Goal: Book appointment/travel/reservation

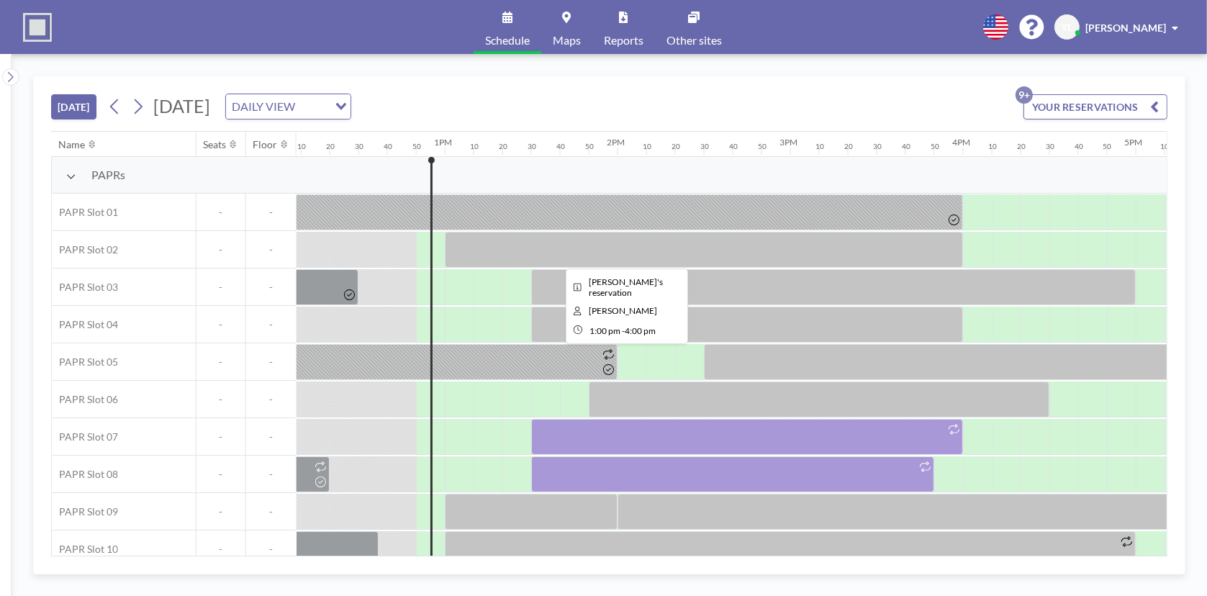
scroll to position [0, 2188]
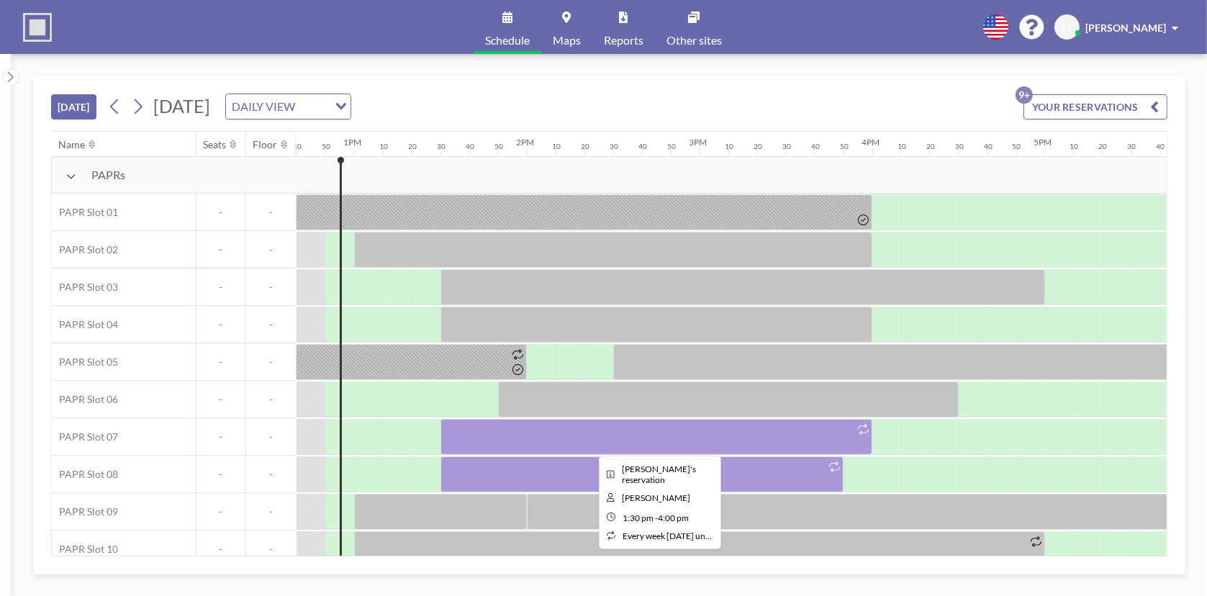
click at [710, 437] on div at bounding box center [657, 437] width 432 height 36
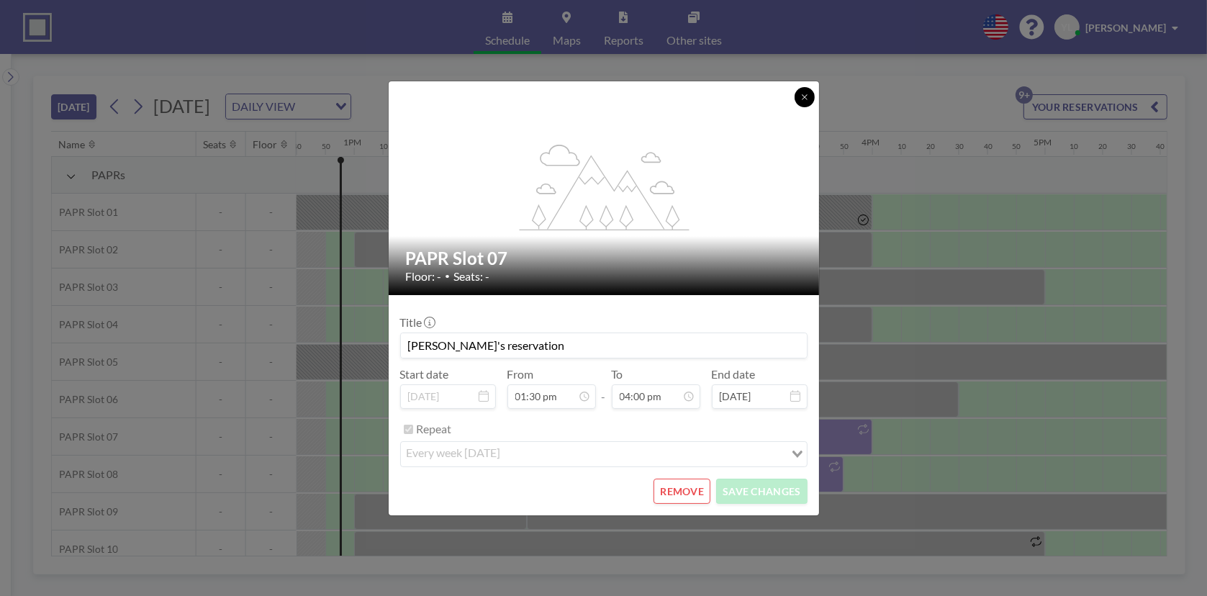
click at [806, 96] on icon at bounding box center [804, 97] width 9 height 9
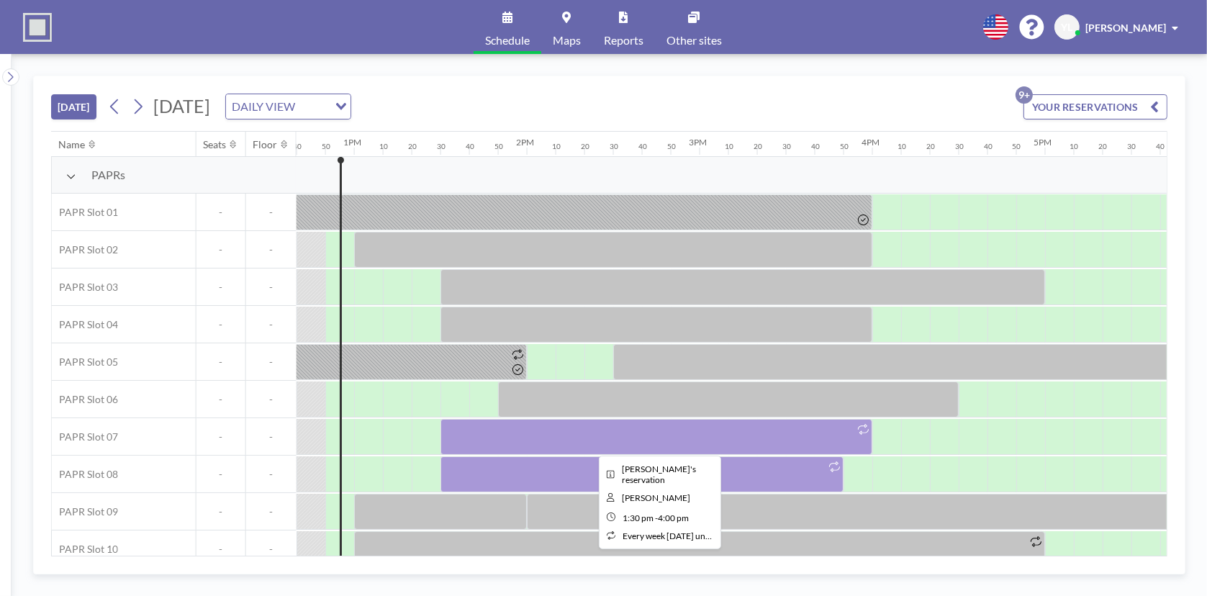
click at [705, 430] on div at bounding box center [657, 437] width 432 height 36
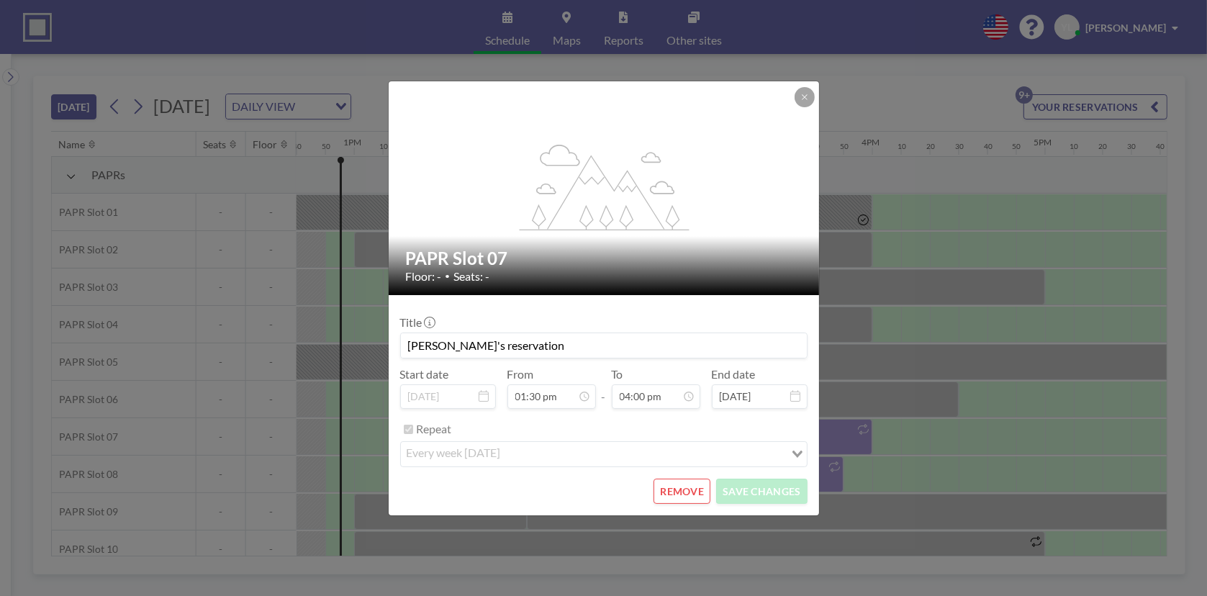
click at [691, 487] on button "REMOVE" at bounding box center [682, 491] width 57 height 25
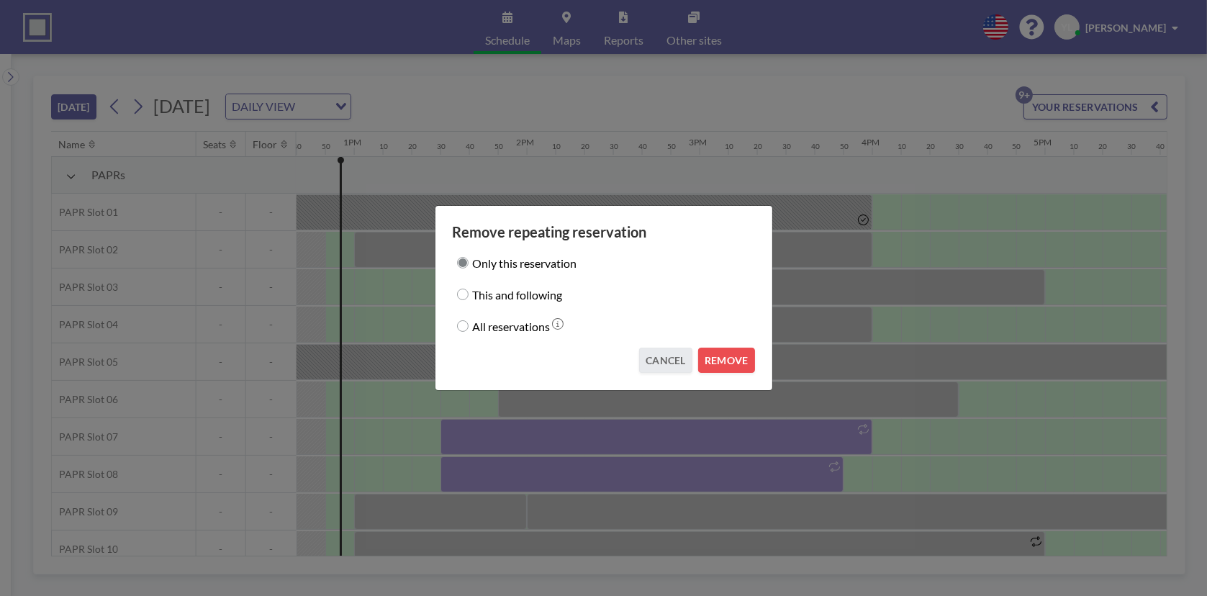
click at [536, 297] on label "This and following" at bounding box center [518, 294] width 90 height 20
click at [469, 297] on input "This and following" at bounding box center [463, 295] width 12 height 12
radio input "true"
click at [740, 356] on button "REMOVE" at bounding box center [726, 360] width 57 height 25
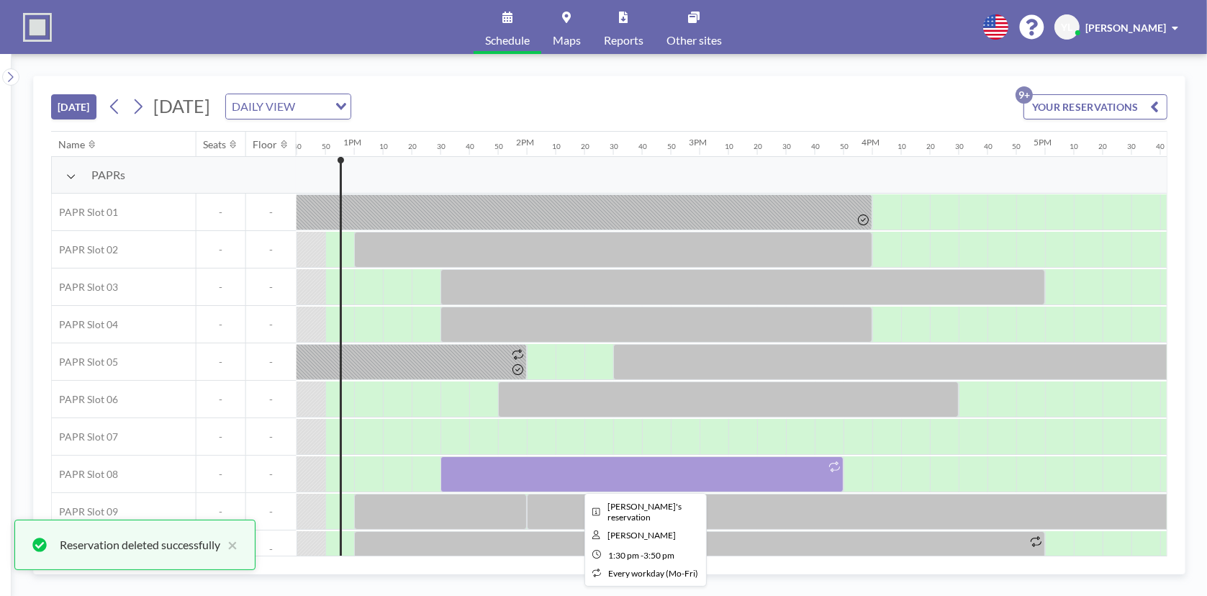
click at [714, 471] on div at bounding box center [642, 474] width 403 height 36
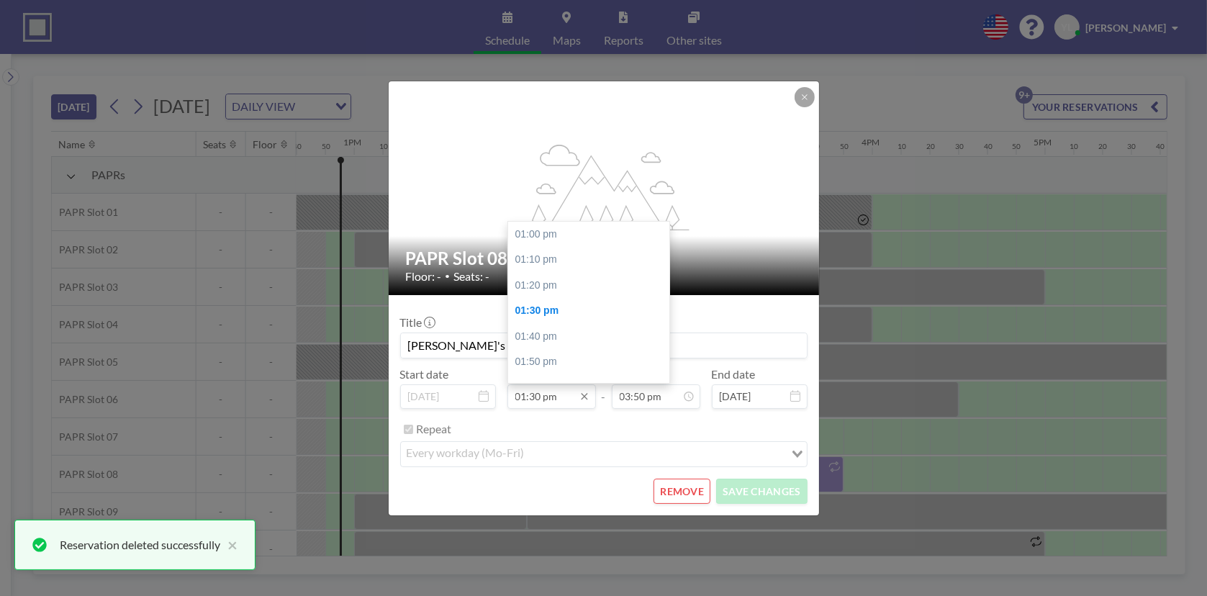
click at [538, 399] on input "01:30 pm" at bounding box center [552, 396] width 89 height 24
click at [564, 233] on div "01:00 pm" at bounding box center [592, 235] width 168 height 26
type input "01:00 pm"
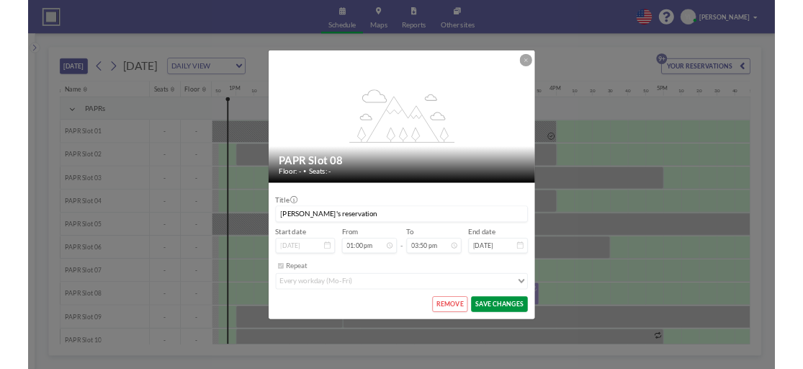
scroll to position [0, 2216]
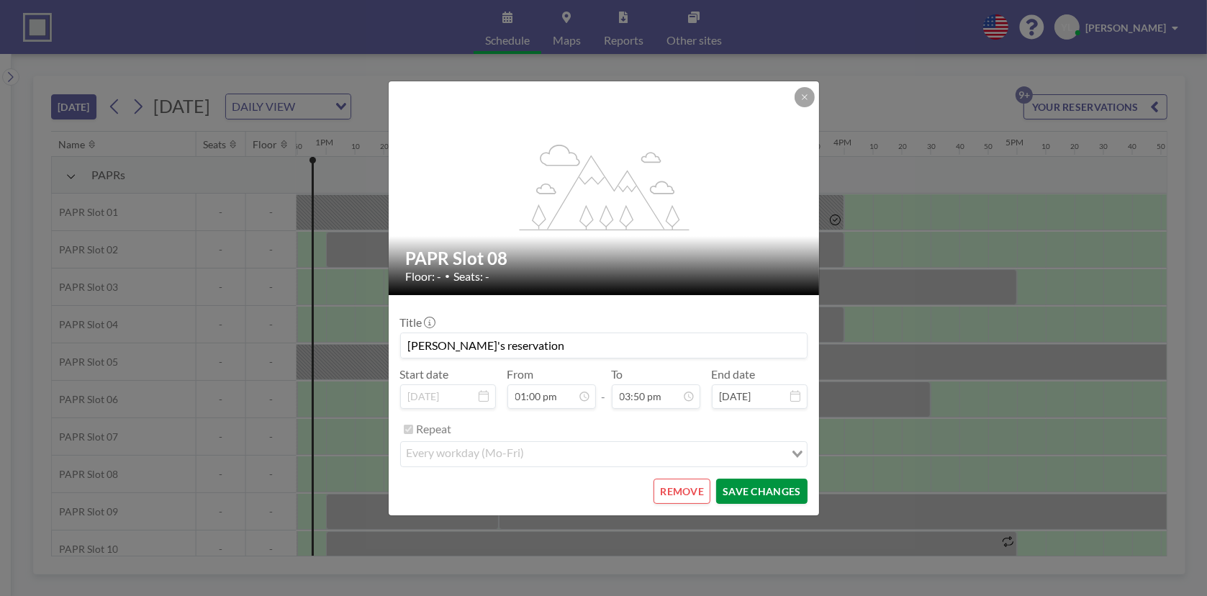
click at [749, 487] on button "SAVE CHANGES" at bounding box center [761, 491] width 91 height 25
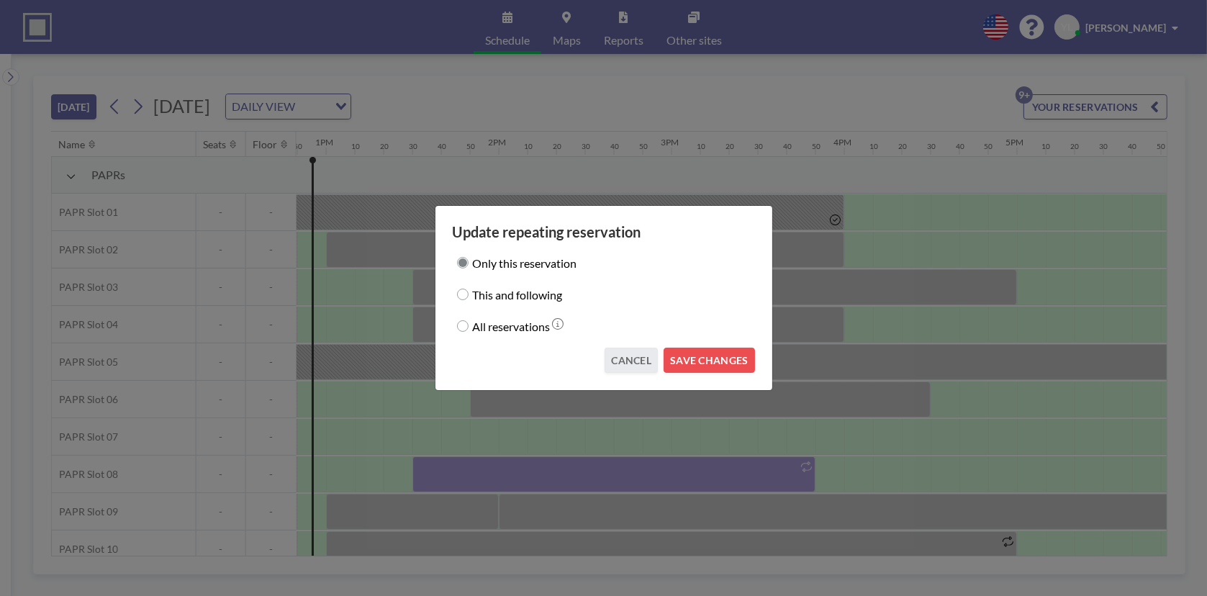
click at [530, 297] on label "This and following" at bounding box center [518, 294] width 90 height 20
click at [469, 297] on input "This and following" at bounding box center [463, 295] width 12 height 12
radio input "true"
click at [525, 244] on div "Only this reservation This and following All reservations" at bounding box center [604, 288] width 302 height 95
click at [528, 265] on label "Only this reservation" at bounding box center [525, 263] width 104 height 20
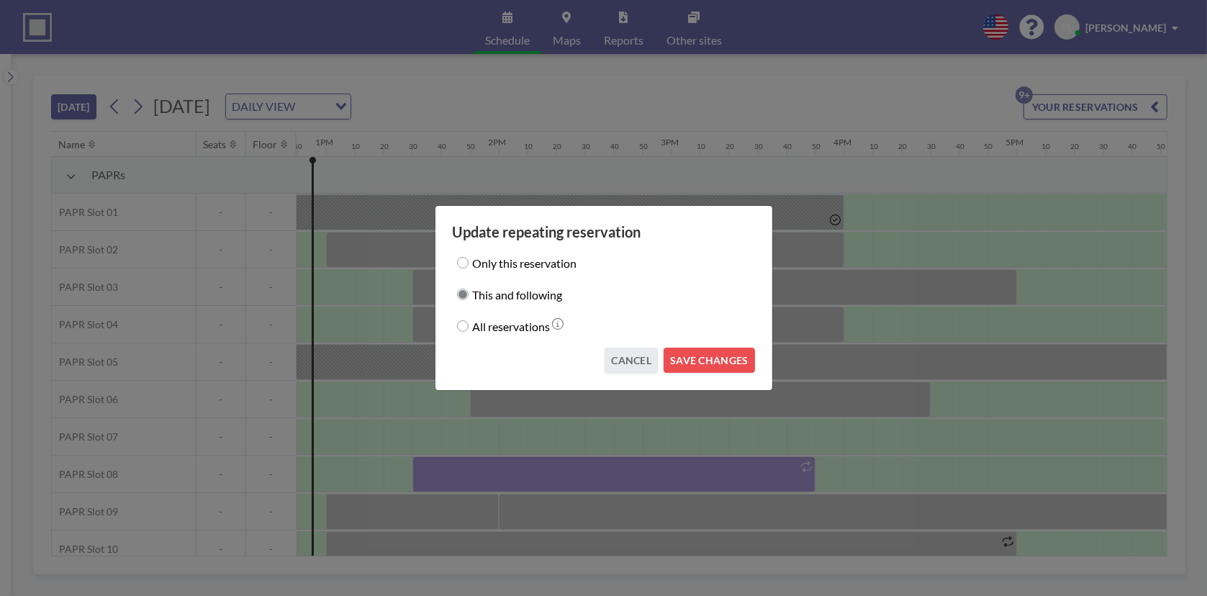
click at [469, 265] on input "Only this reservation" at bounding box center [463, 263] width 12 height 12
radio input "true"
click at [755, 356] on div "Update repeating reservation Only this reservation This and following All reser…" at bounding box center [604, 298] width 338 height 186
click at [743, 357] on button "SAVE CHANGES" at bounding box center [709, 360] width 91 height 25
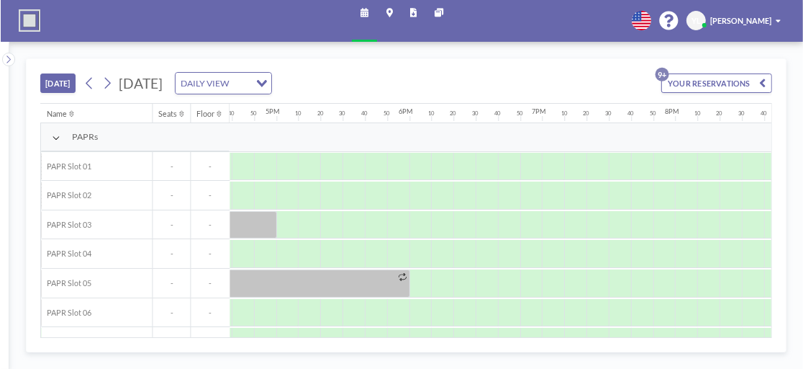
scroll to position [0, 2216]
